Goal: Book appointment/travel/reservation

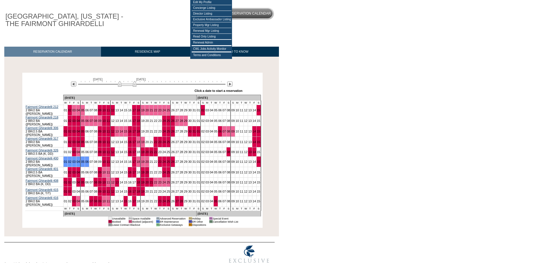
scroll to position [49, 0]
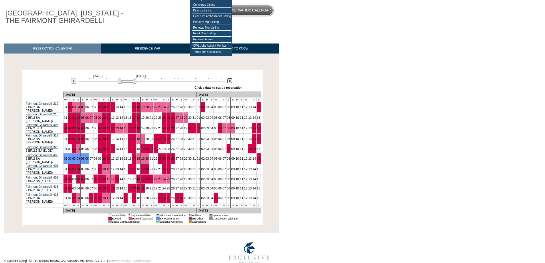
click at [231, 82] on img at bounding box center [229, 80] width 5 height 5
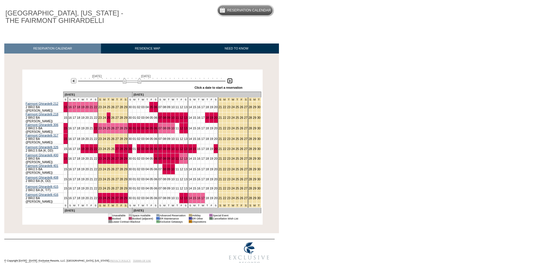
click at [230, 82] on img at bounding box center [229, 80] width 5 height 5
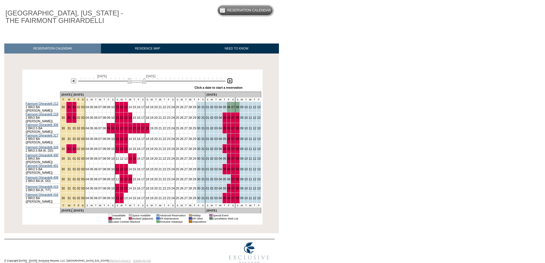
click at [230, 82] on img at bounding box center [229, 80] width 5 height 5
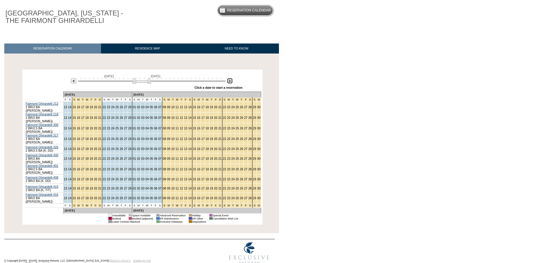
click at [230, 82] on img at bounding box center [229, 80] width 5 height 5
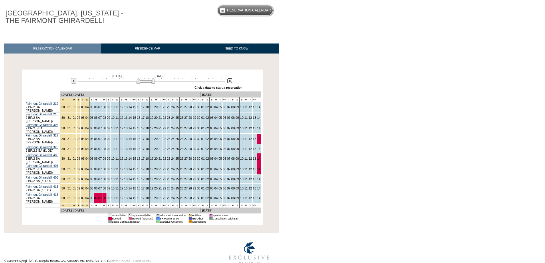
click at [153, 83] on img at bounding box center [145, 81] width 19 height 6
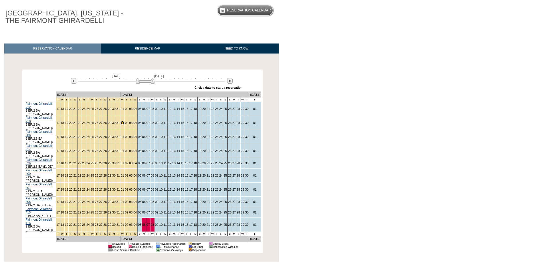
click at [124, 121] on link "01" at bounding box center [122, 122] width 3 height 3
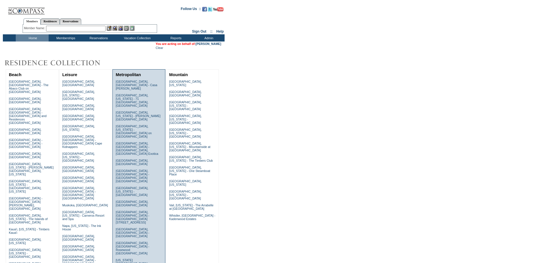
scroll to position [152, 0]
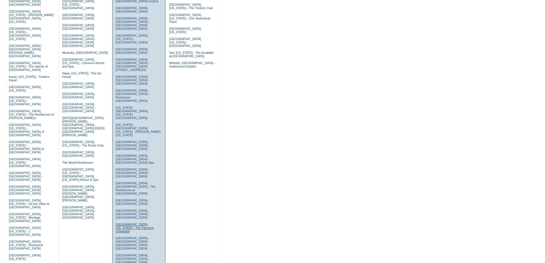
click at [126, 222] on link "San Francisco, California - The Fairmont Ghirardelli" at bounding box center [135, 227] width 38 height 10
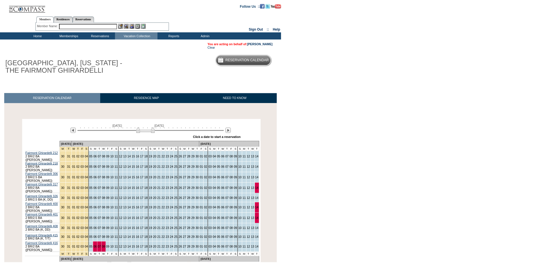
scroll to position [49, 0]
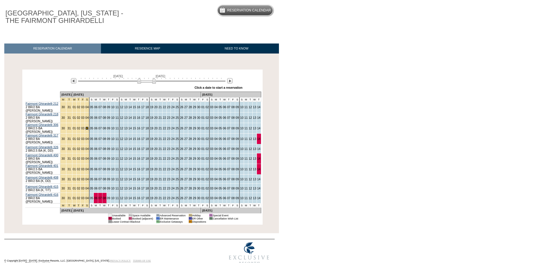
click at [89, 126] on link "04" at bounding box center [86, 127] width 3 height 3
